Goal: Find specific page/section: Find specific page/section

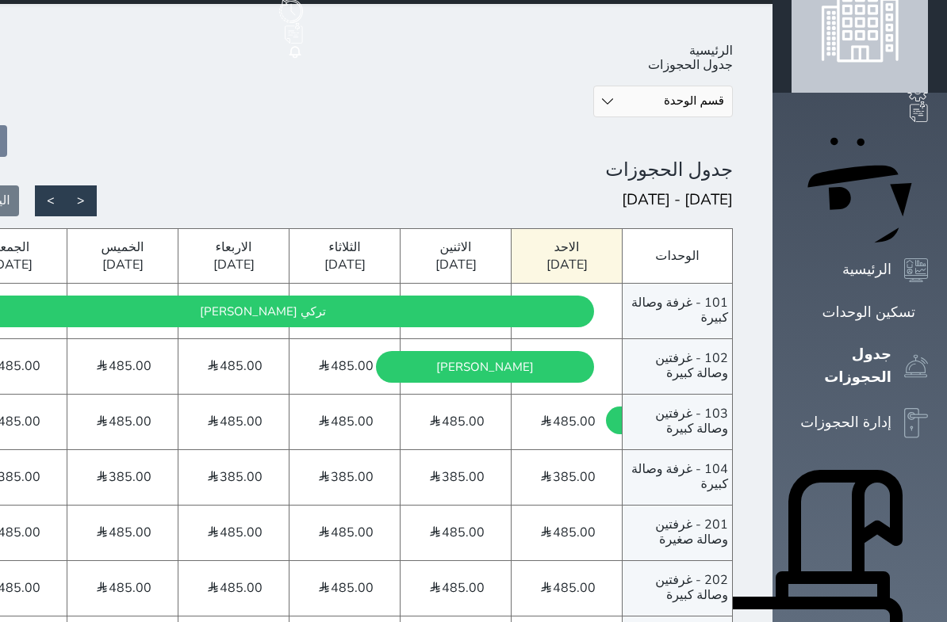
click at [928, 312] on icon at bounding box center [928, 312] width 0 height 0
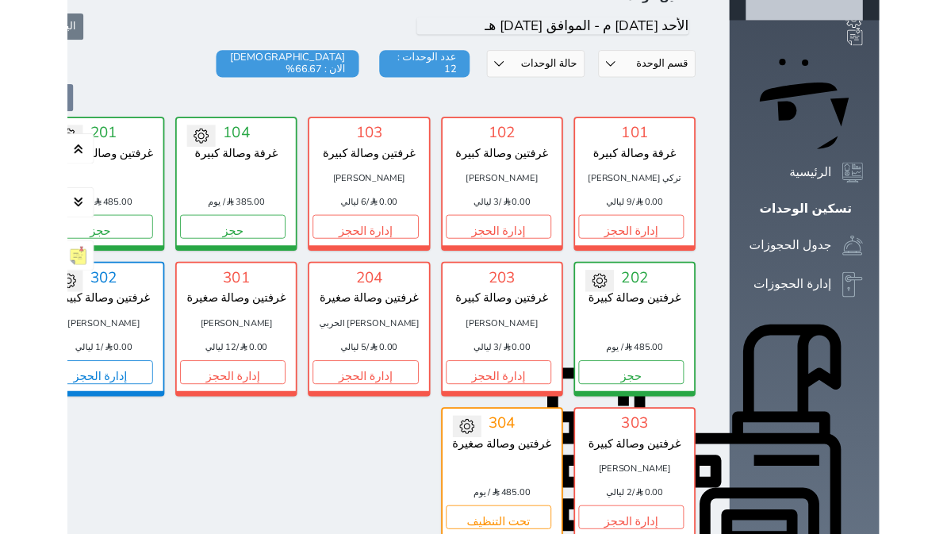
scroll to position [518, 0]
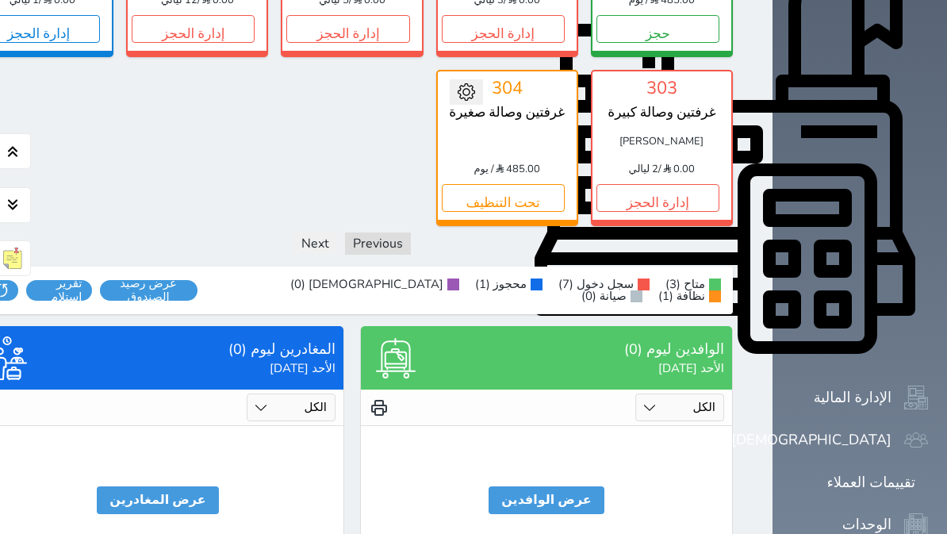
click at [209, 486] on button "عرض المغادرين" at bounding box center [158, 499] width 122 height 27
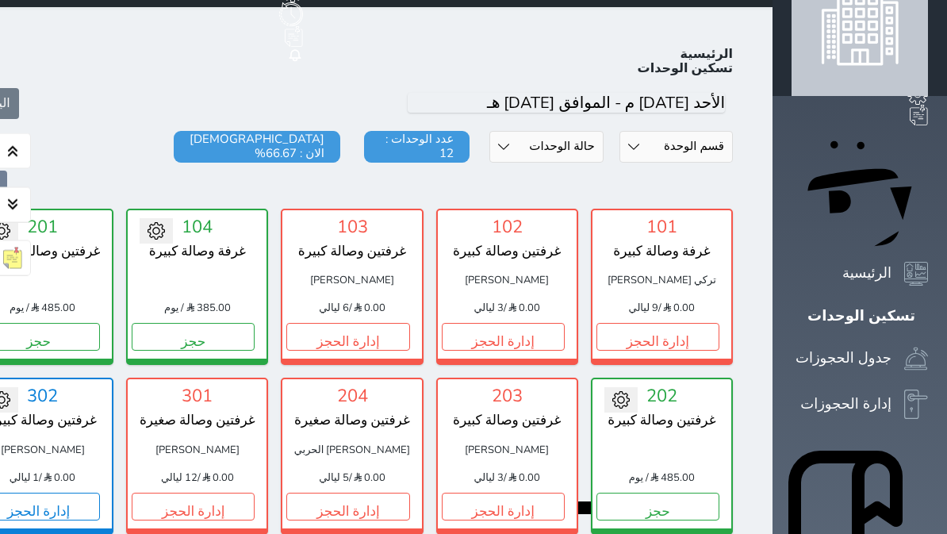
scroll to position [36, 0]
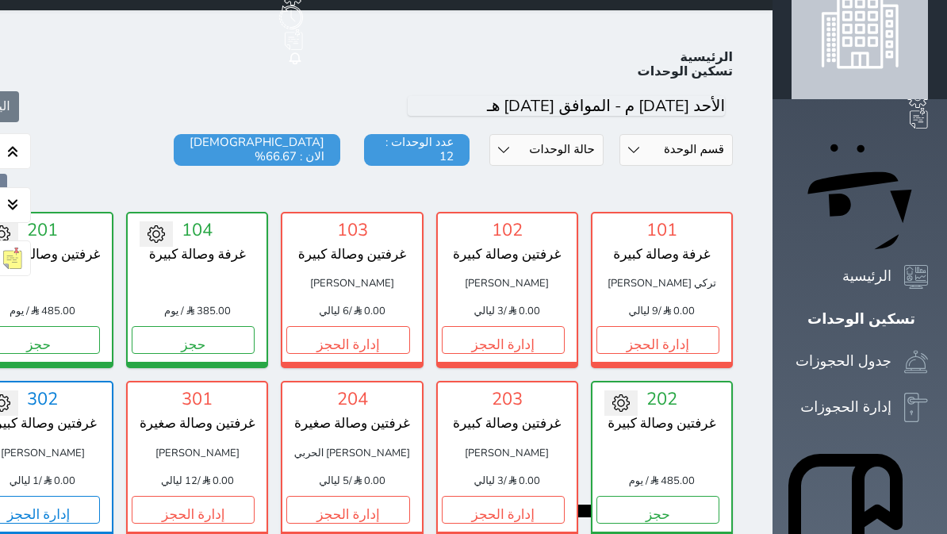
click at [891, 350] on div "جدول الحجوزات" at bounding box center [843, 361] width 96 height 23
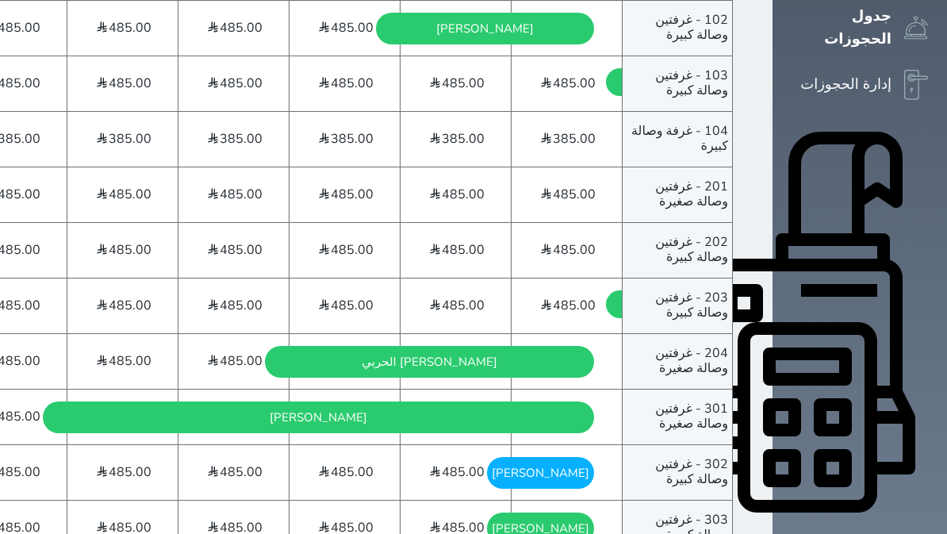
scroll to position [463, 0]
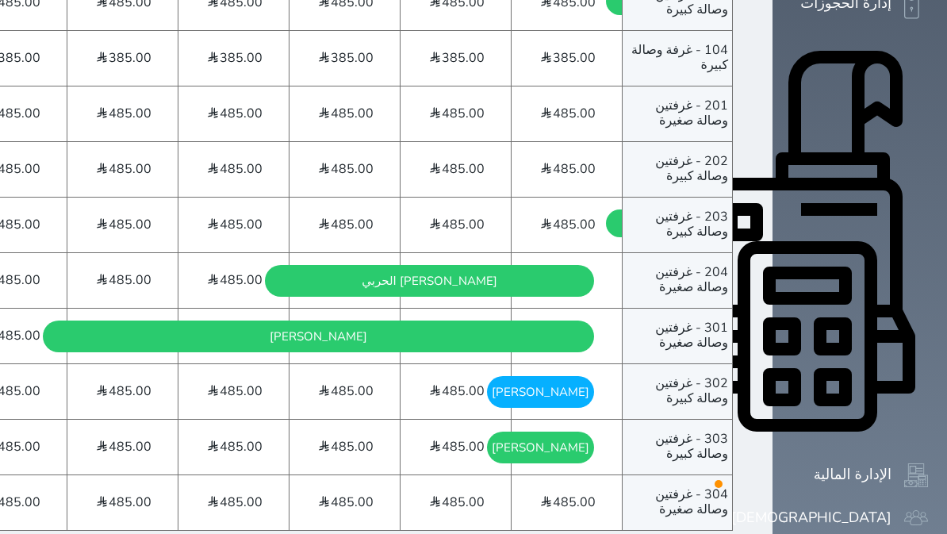
click at [589, 376] on div "[PERSON_NAME] - [DATE]" at bounding box center [541, 392] width 98 height 32
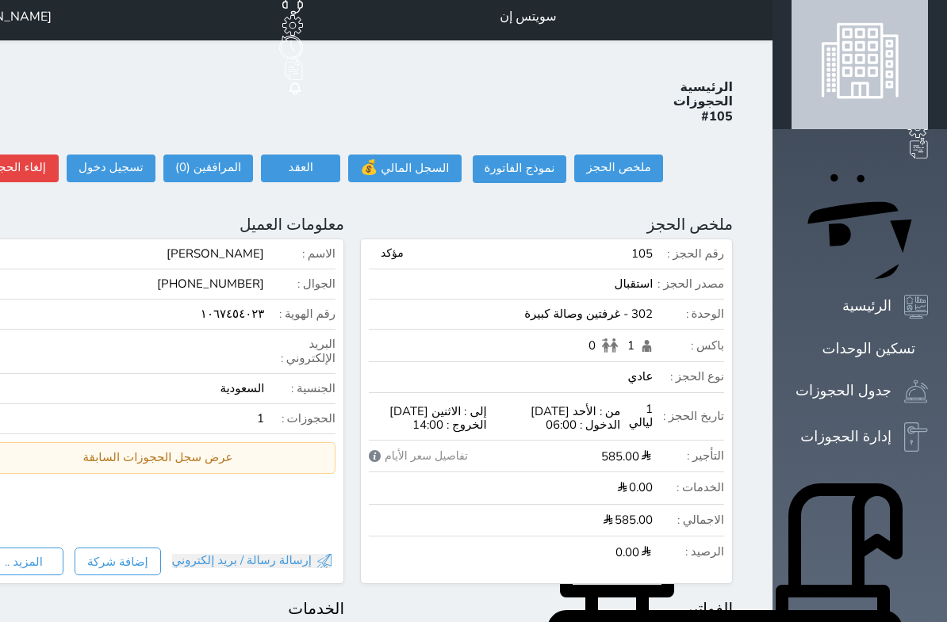
scroll to position [6, 0]
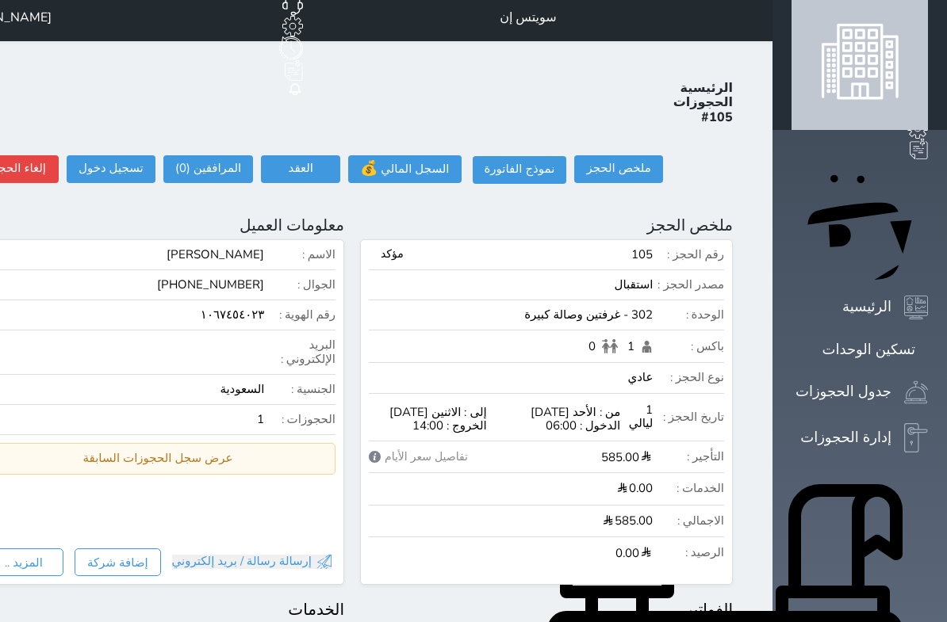
click at [908, 381] on icon at bounding box center [916, 392] width 24 height 23
